Goal: Check status

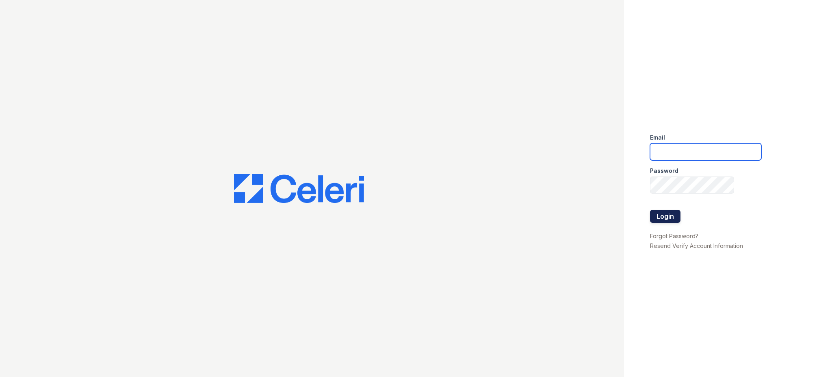
type input "[EMAIL_ADDRESS][DOMAIN_NAME]"
click at [666, 217] on button "Login" at bounding box center [665, 216] width 30 height 13
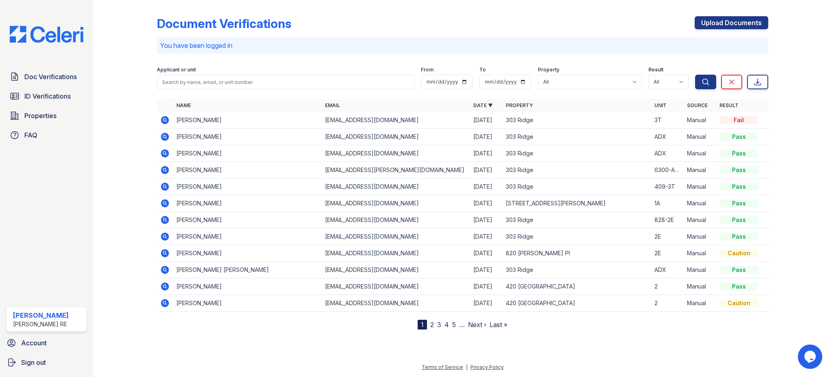
click at [163, 119] on icon at bounding box center [165, 120] width 10 height 10
